Goal: Task Accomplishment & Management: Manage account settings

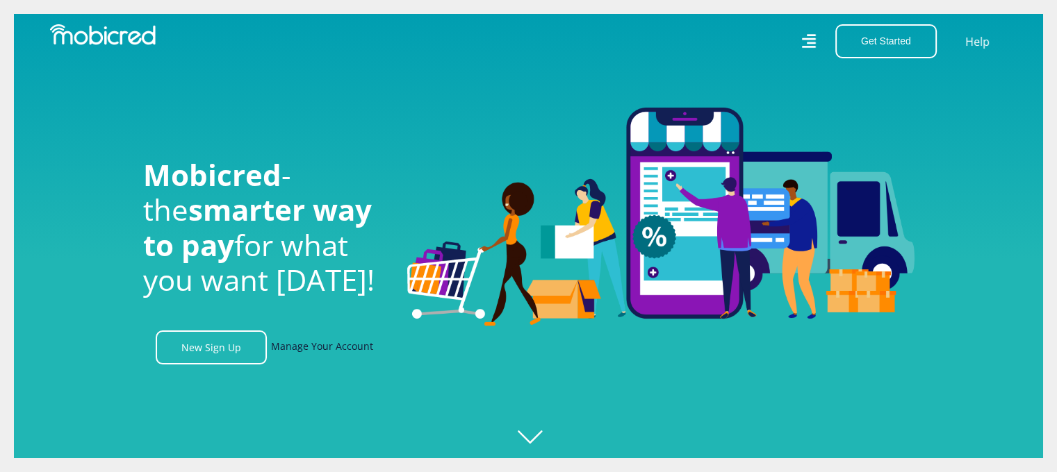
click at [293, 355] on link "Manage Your Account" at bounding box center [322, 348] width 102 height 34
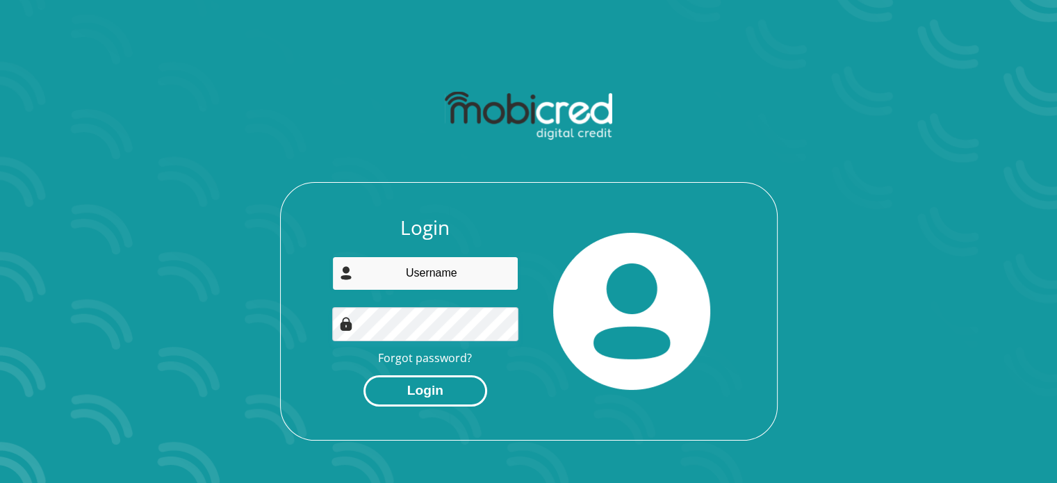
type input "[EMAIL_ADDRESS][DOMAIN_NAME]"
click at [439, 394] on button "Login" at bounding box center [425, 390] width 124 height 31
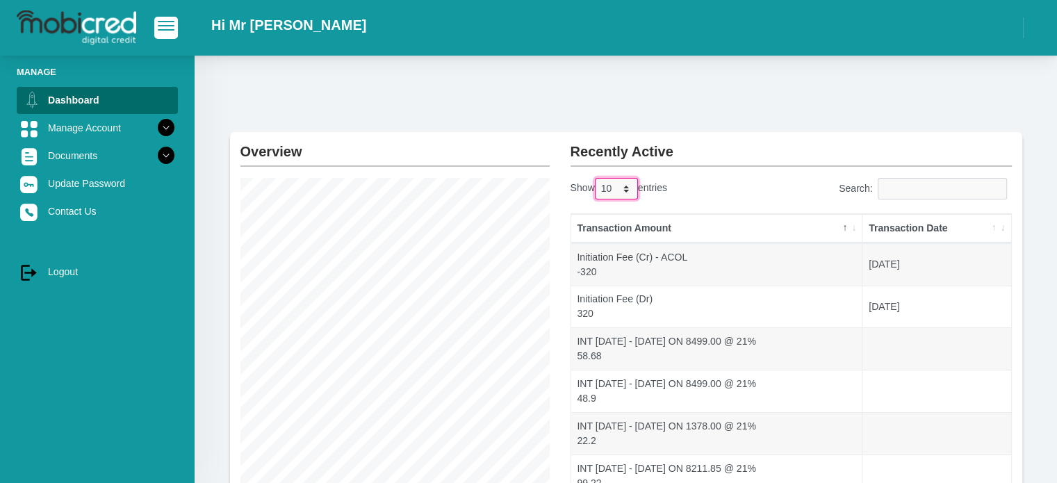
click at [614, 188] on select "10 25 50 100" at bounding box center [616, 189] width 43 height 22
select select "25"
click at [596, 178] on select "10 25 50 100" at bounding box center [616, 189] width 43 height 22
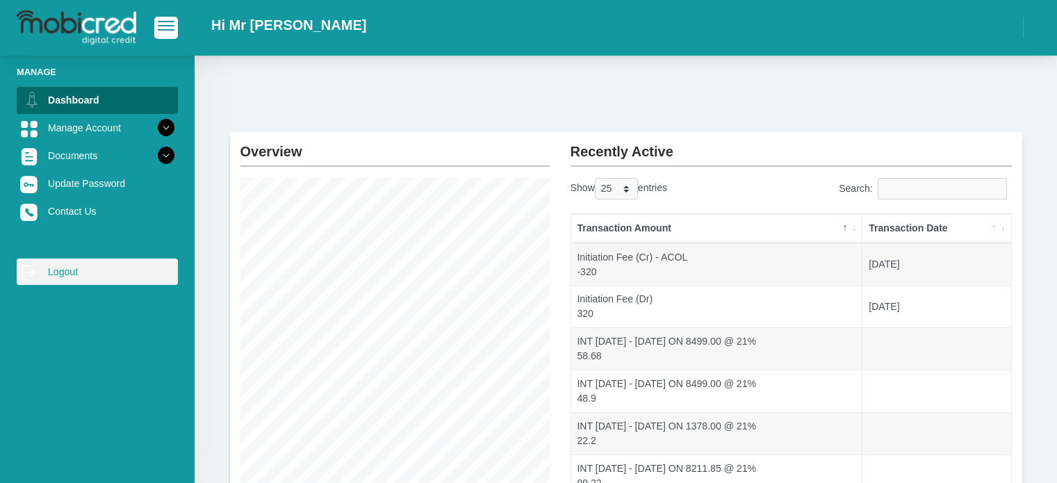
click at [61, 283] on link "log out Logout" at bounding box center [97, 271] width 161 height 26
